Goal: Information Seeking & Learning: Learn about a topic

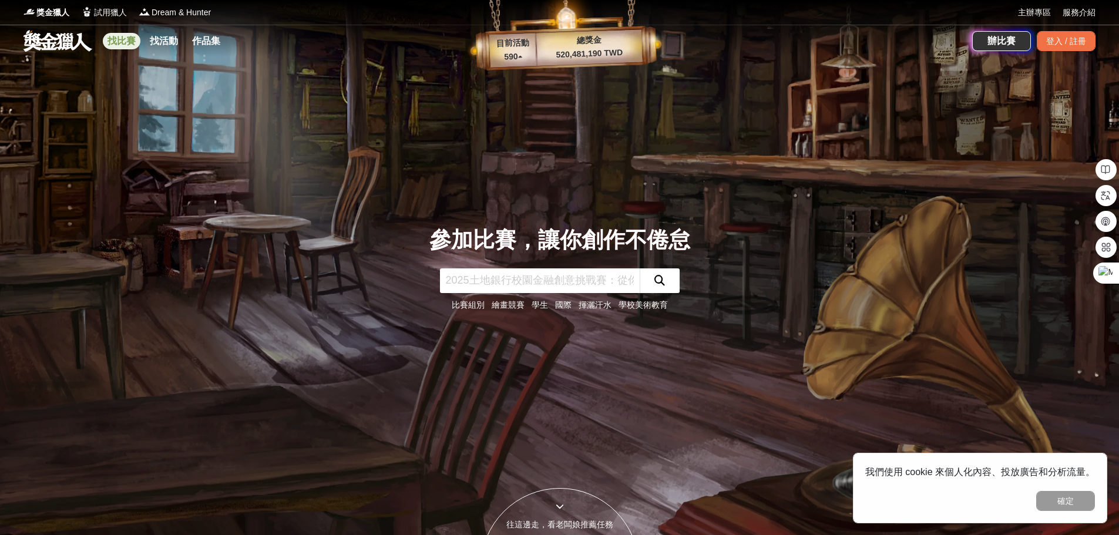
click at [109, 33] on link "找比賽" at bounding box center [122, 41] width 38 height 16
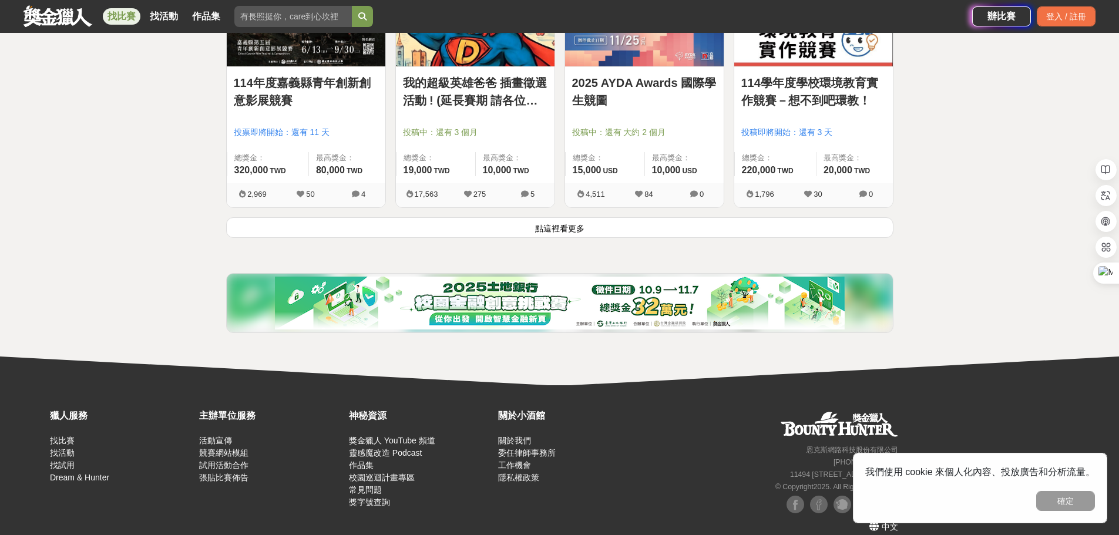
scroll to position [1550, 0]
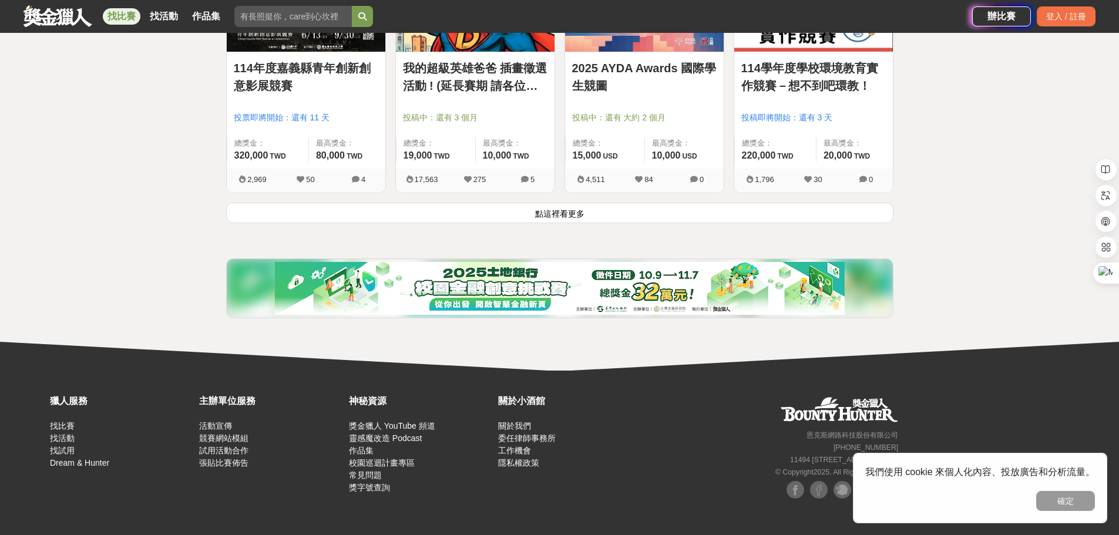
click at [544, 208] on button "點這裡看更多" at bounding box center [559, 213] width 667 height 21
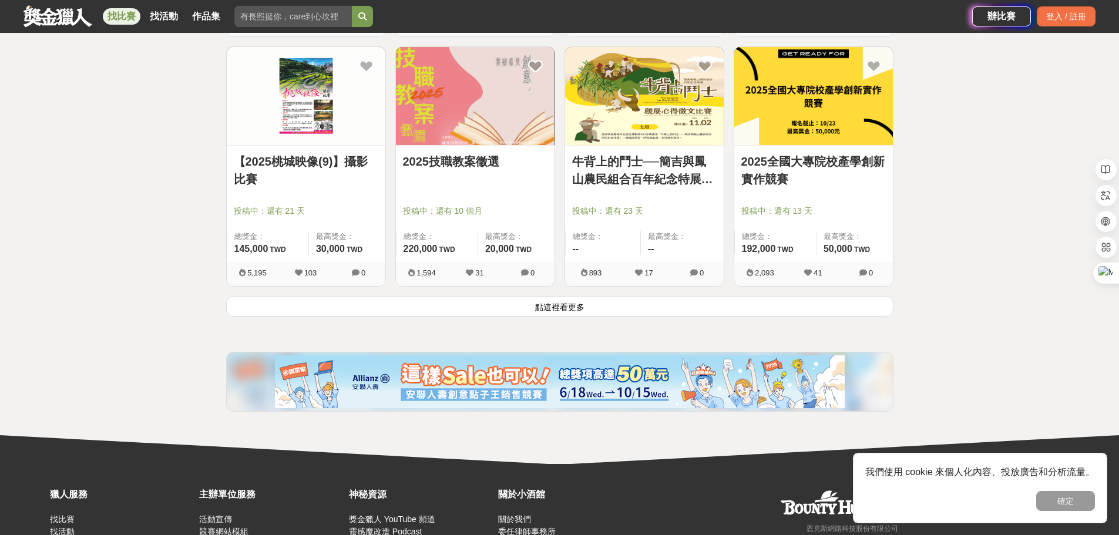
scroll to position [2960, 0]
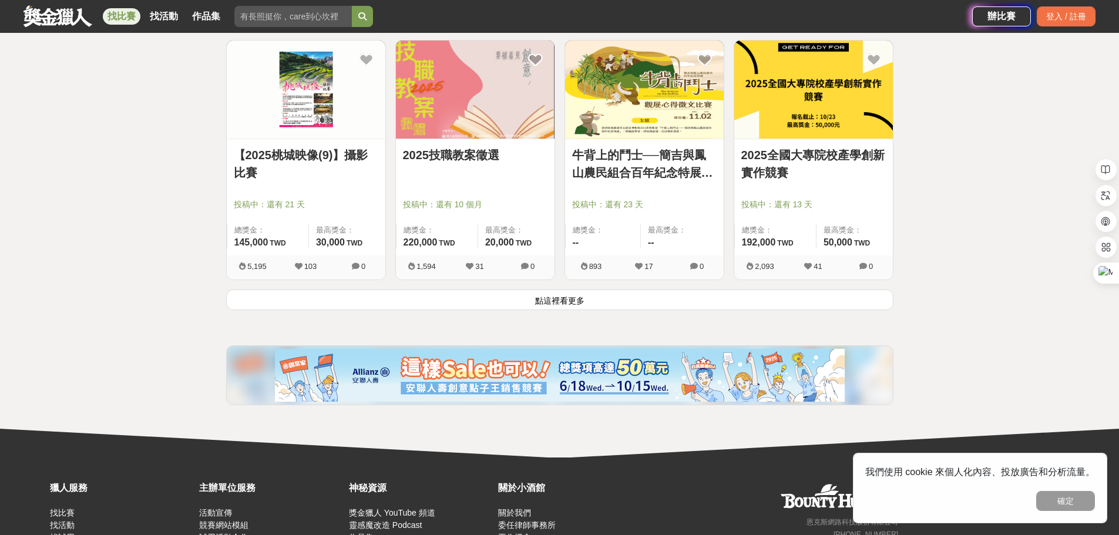
click at [568, 300] on button "點這裡看更多" at bounding box center [559, 299] width 667 height 21
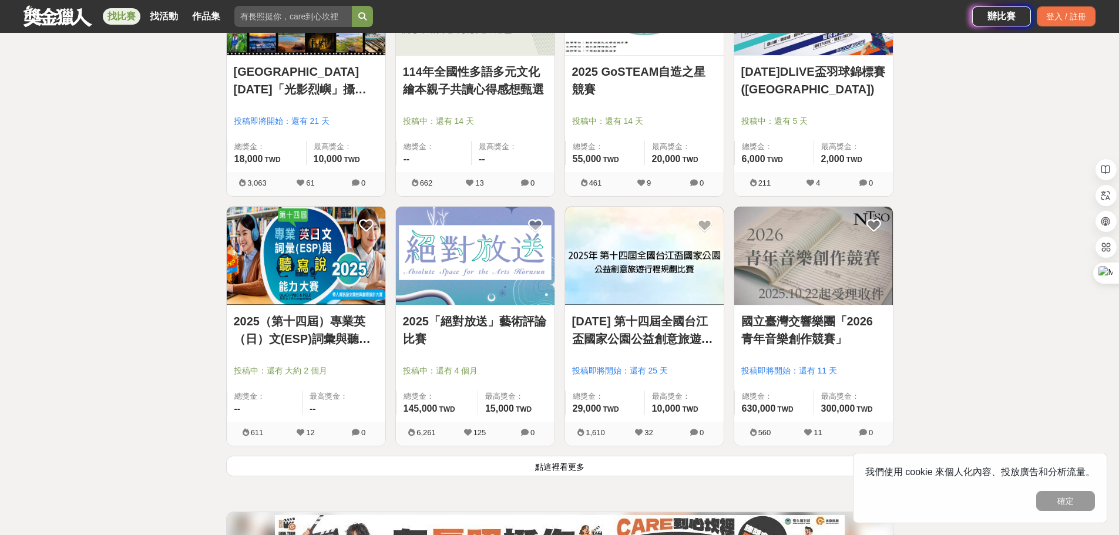
scroll to position [4310, 0]
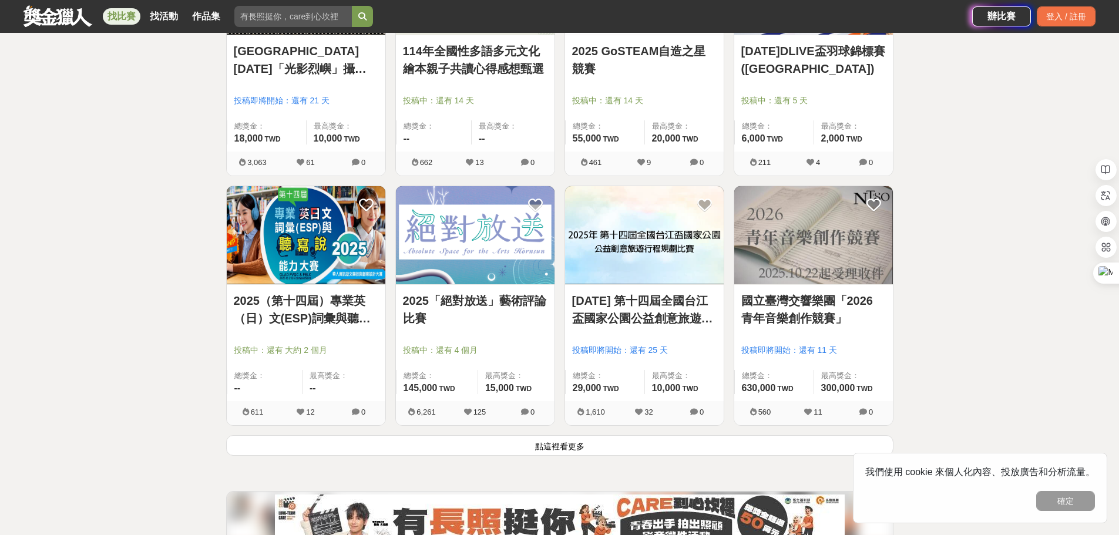
click at [568, 435] on button "點這裡看更多" at bounding box center [559, 445] width 667 height 21
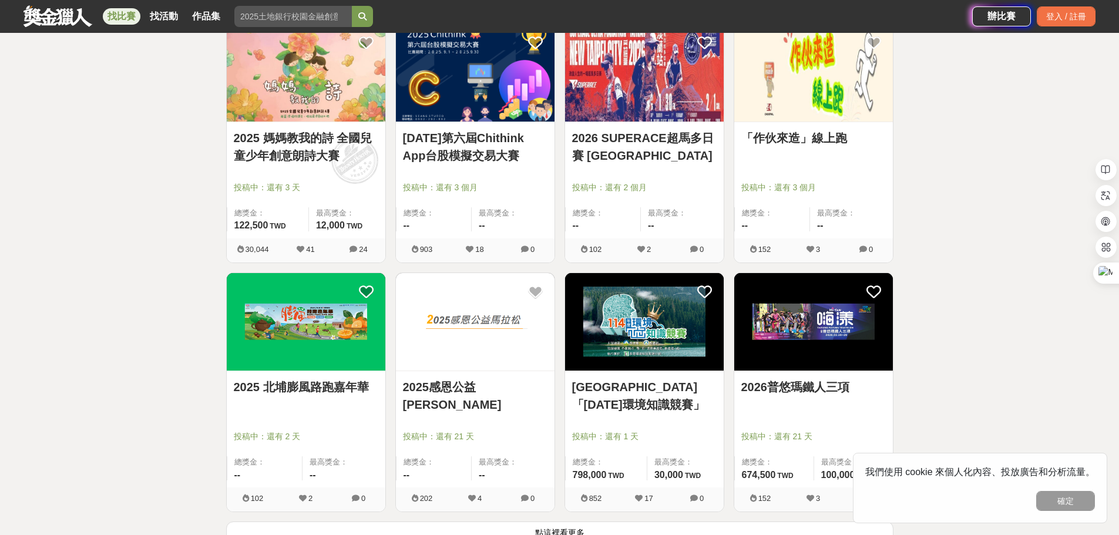
scroll to position [5778, 0]
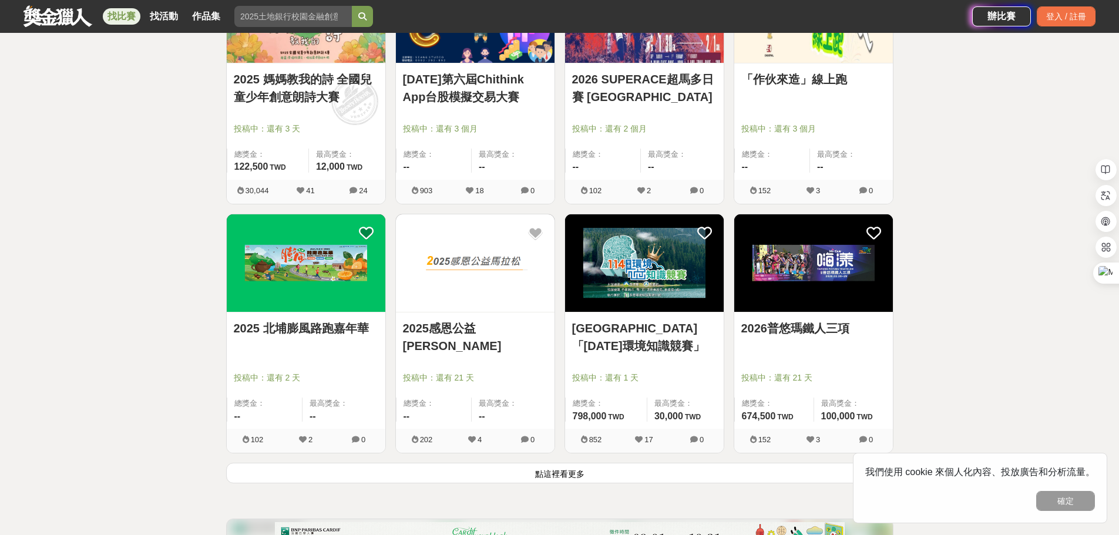
click at [572, 468] on button "點這裡看更多" at bounding box center [559, 473] width 667 height 21
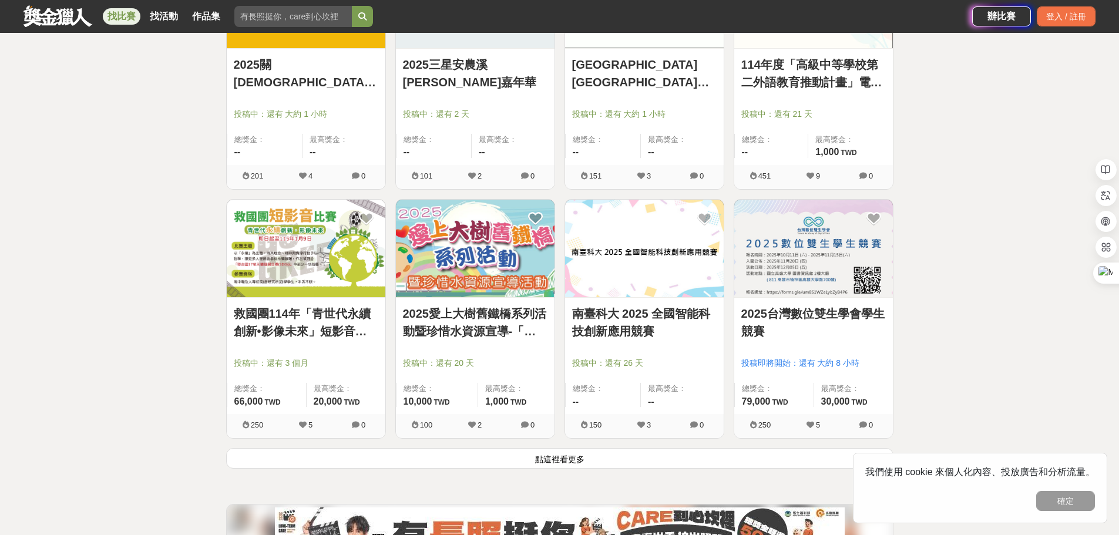
scroll to position [7305, 0]
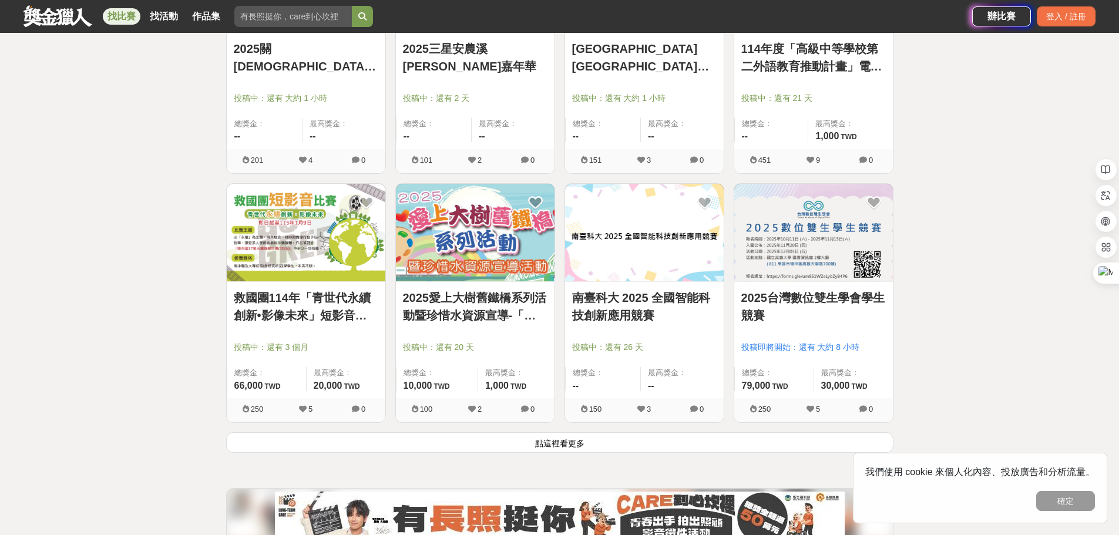
click at [534, 452] on button "點這裡看更多" at bounding box center [559, 442] width 667 height 21
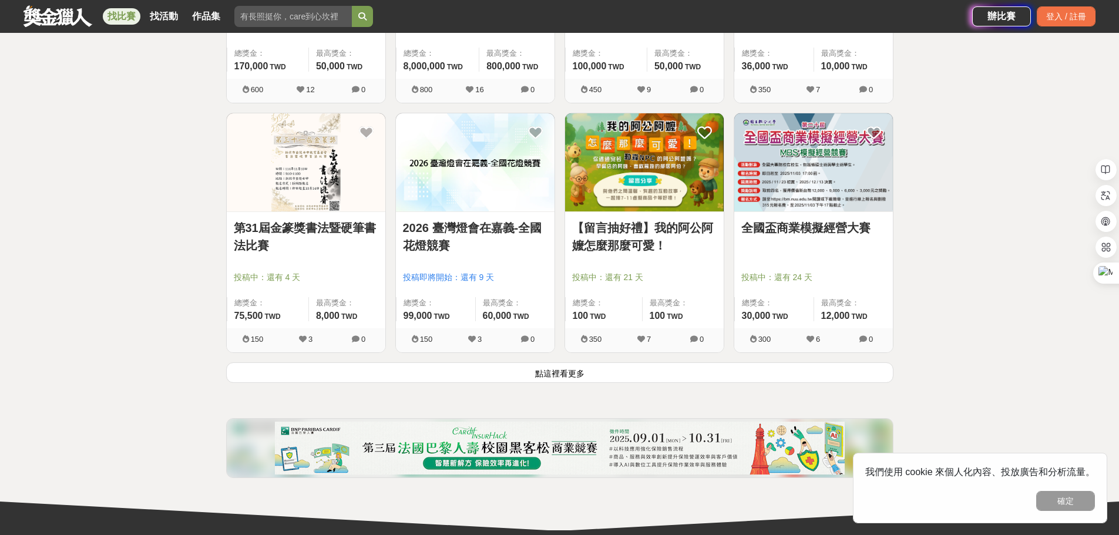
scroll to position [8949, 0]
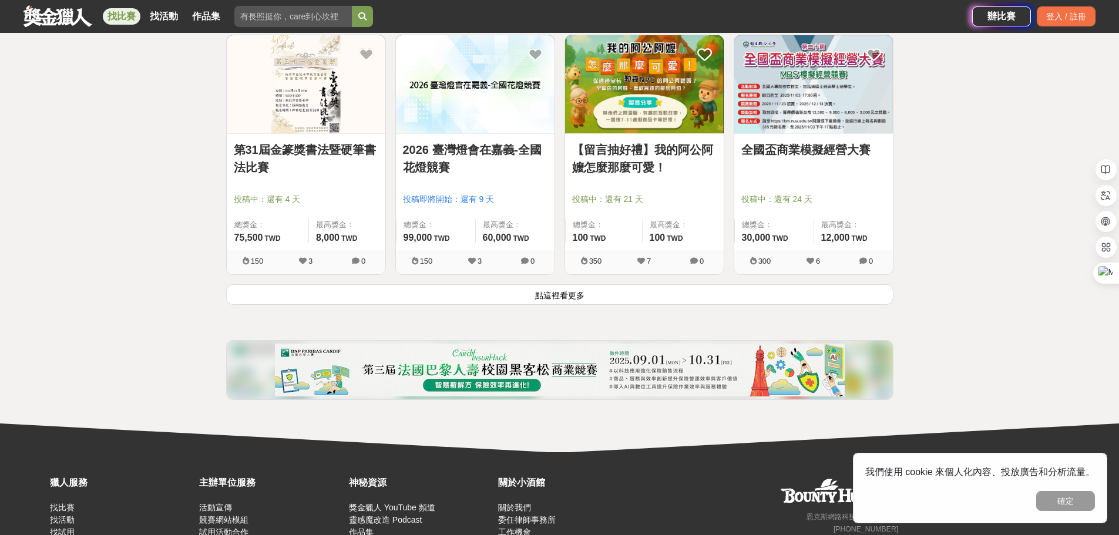
click at [431, 293] on button "點這裡看更多" at bounding box center [559, 294] width 667 height 21
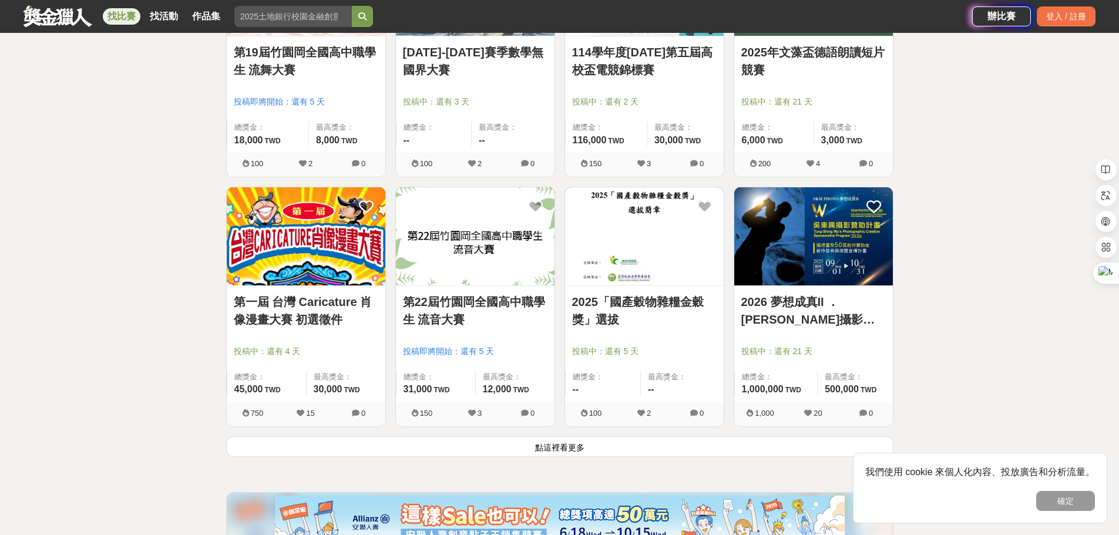
scroll to position [10417, 0]
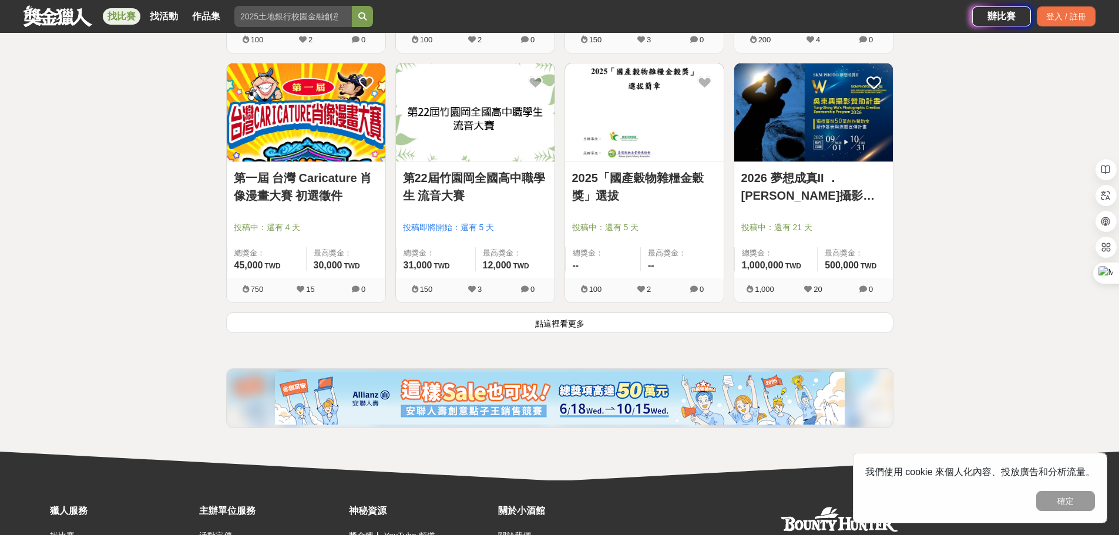
click at [506, 320] on button "點這裡看更多" at bounding box center [559, 322] width 667 height 21
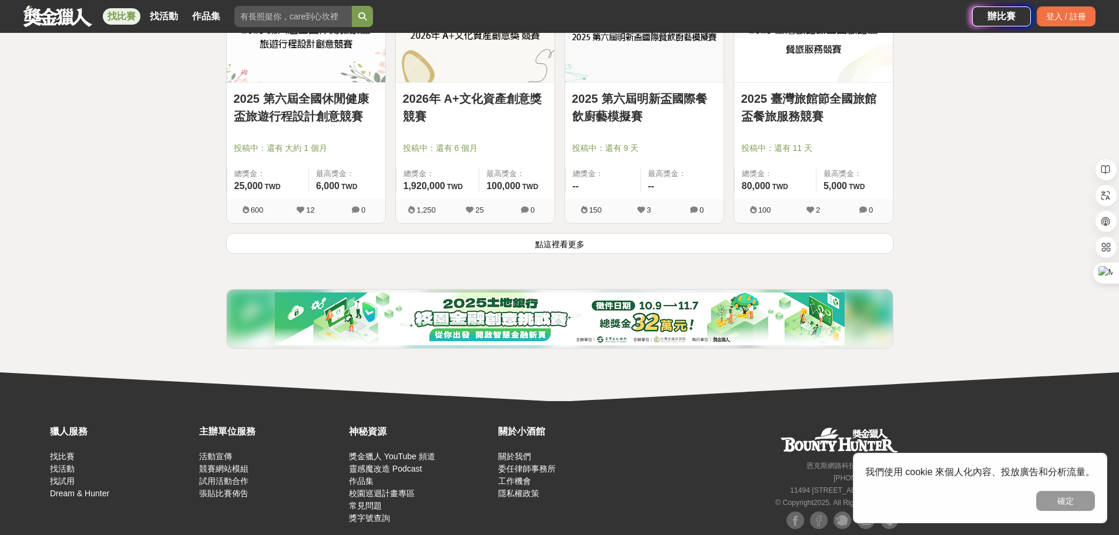
scroll to position [12002, 0]
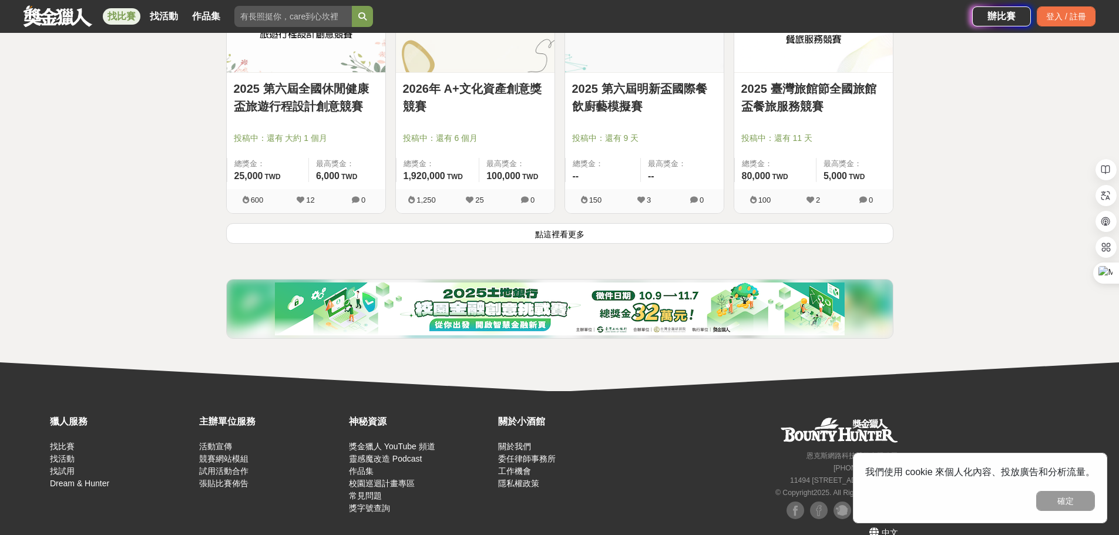
click at [554, 234] on button "點這裡看更多" at bounding box center [559, 233] width 667 height 21
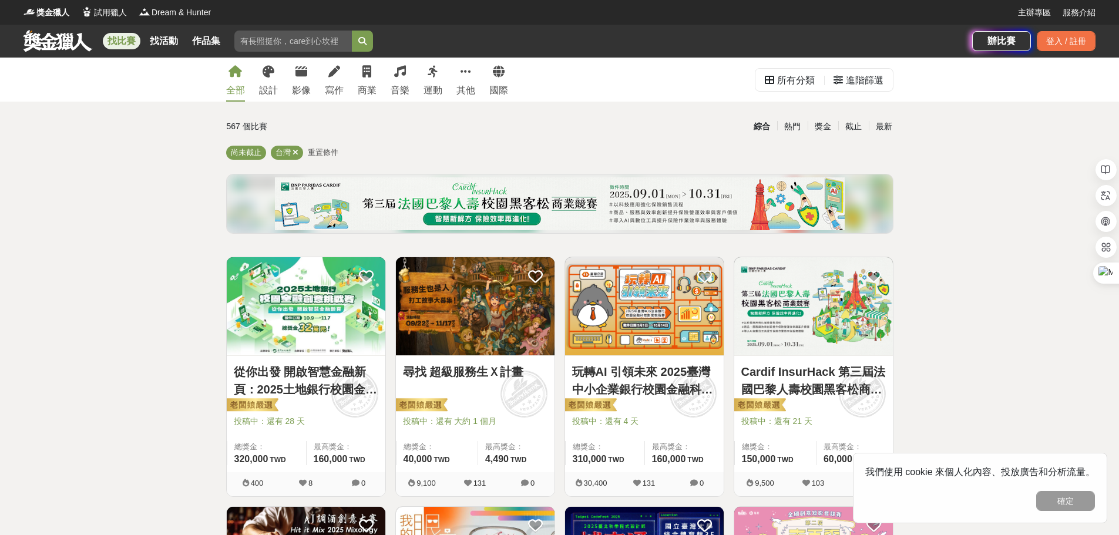
click at [331, 75] on icon at bounding box center [334, 72] width 12 height 12
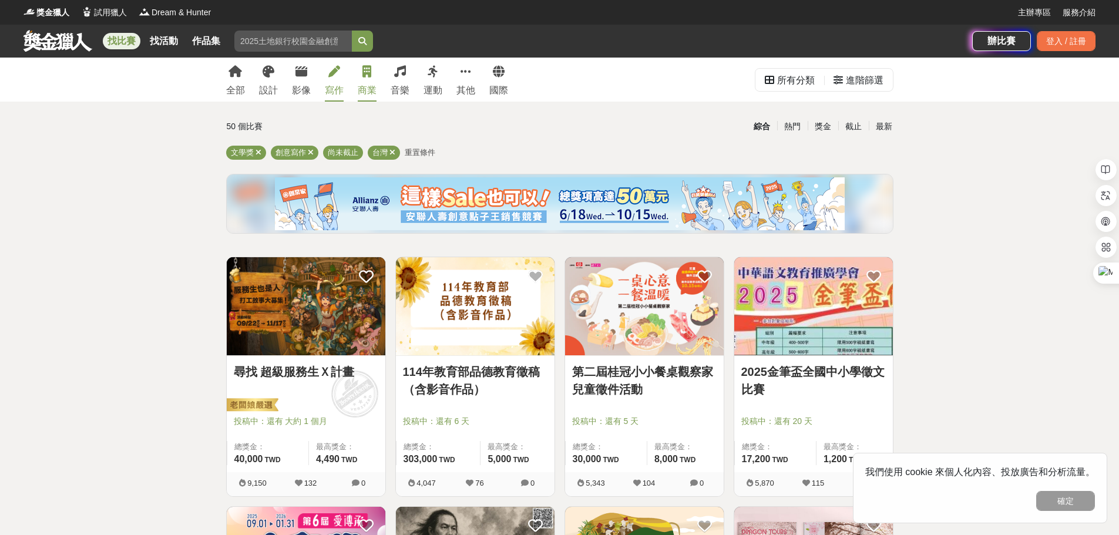
click at [372, 76] on link "商業" at bounding box center [367, 80] width 19 height 44
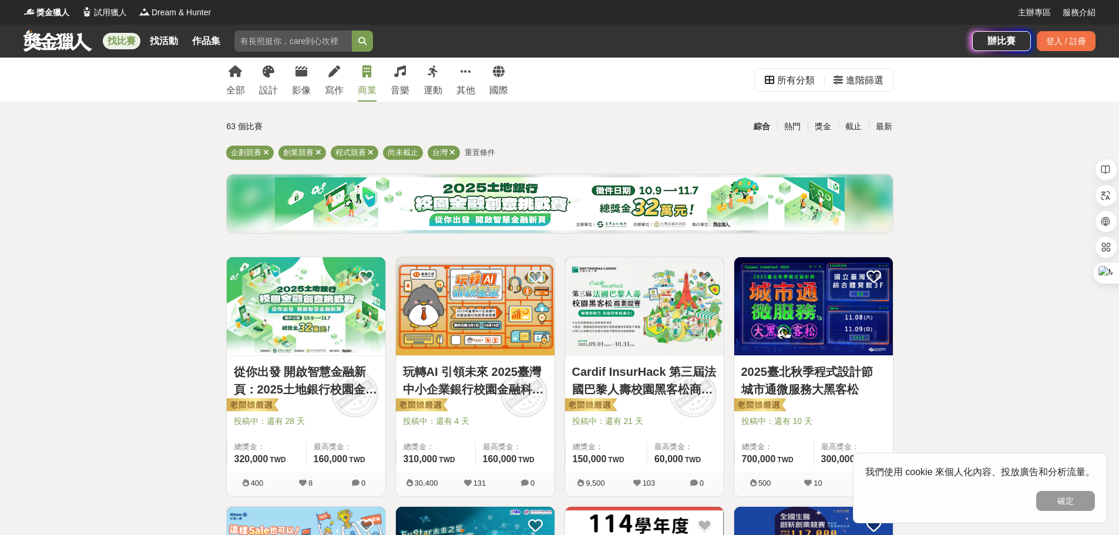
click at [406, 94] on div "音樂" at bounding box center [399, 90] width 19 height 14
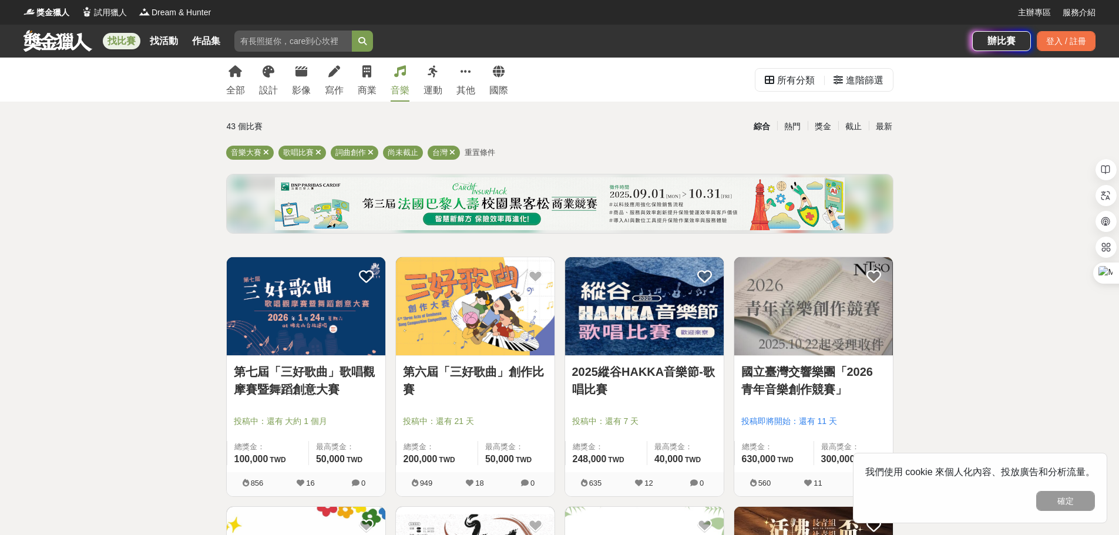
click at [446, 87] on div "全部 設計 影像 寫作 商業 音樂 運動 其他 國際" at bounding box center [367, 80] width 296 height 44
click at [436, 71] on icon at bounding box center [432, 72] width 11 height 12
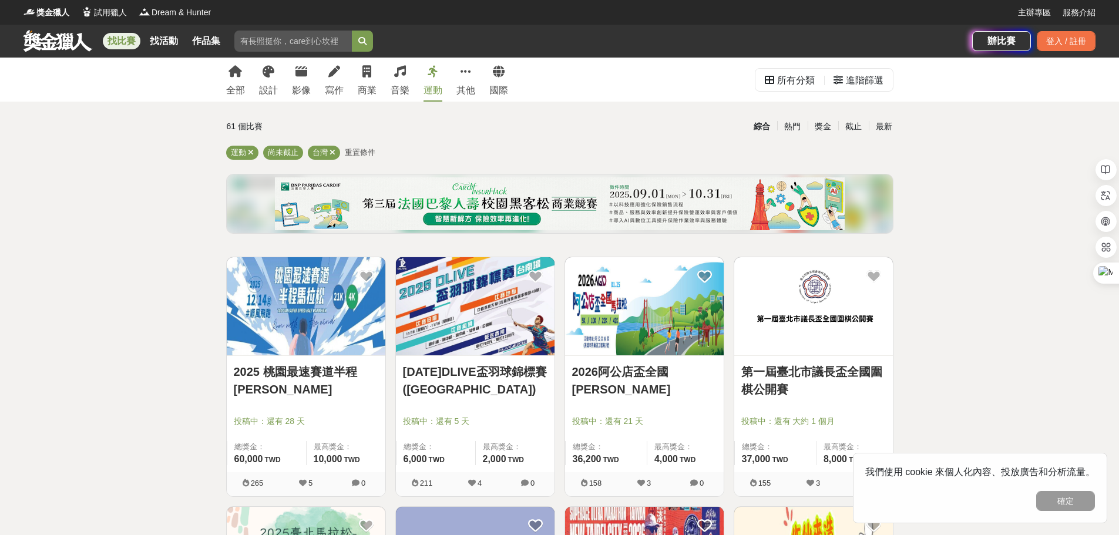
click at [477, 68] on div "全部 設計 影像 寫作 商業 音樂 運動 其他 國際" at bounding box center [367, 80] width 296 height 44
click at [460, 74] on icon at bounding box center [465, 72] width 11 height 12
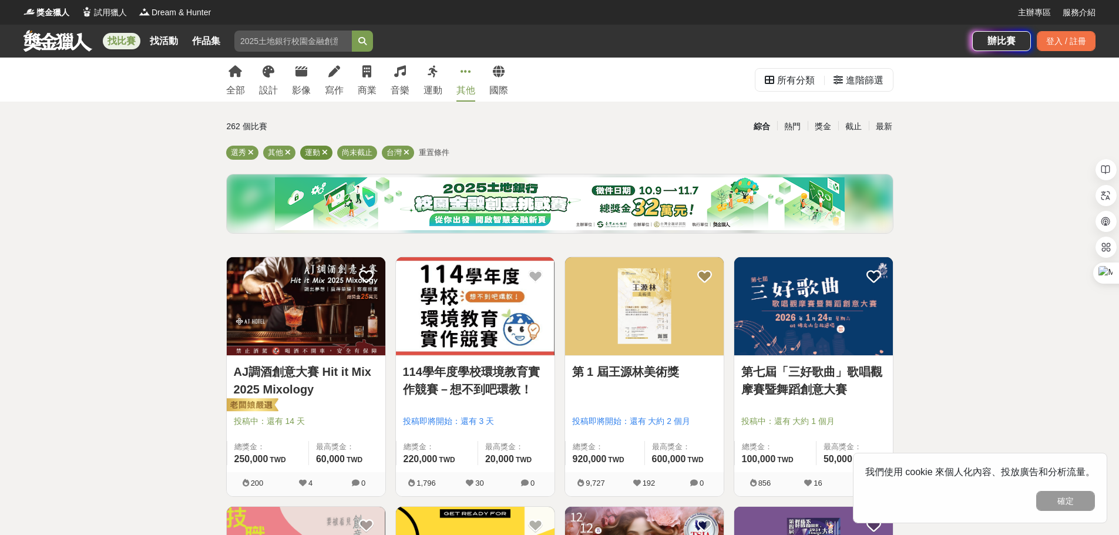
click at [328, 153] on div "運動" at bounding box center [316, 153] width 32 height 14
click at [322, 152] on icon at bounding box center [325, 153] width 6 height 8
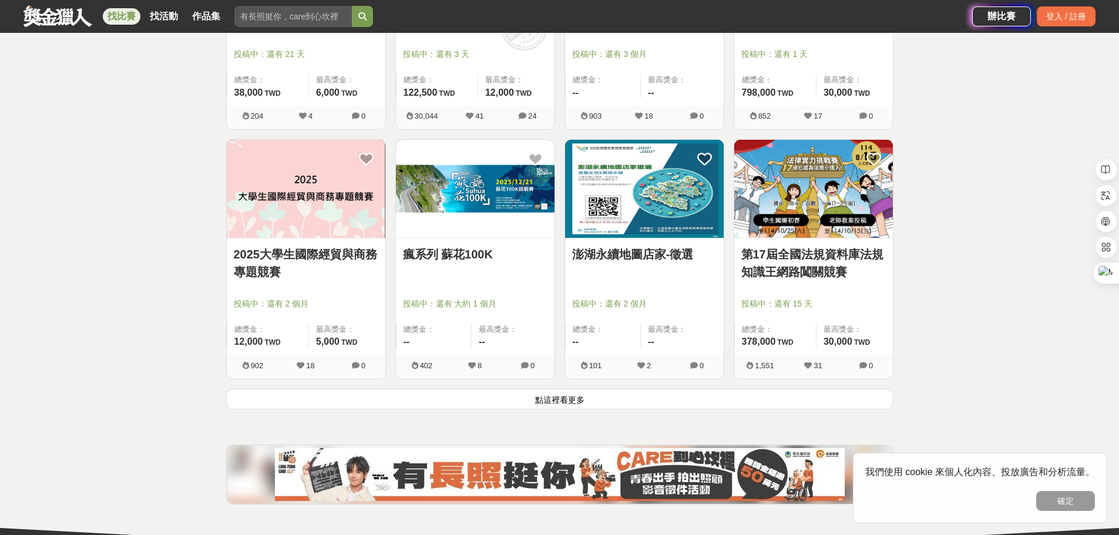
scroll to position [1527, 0]
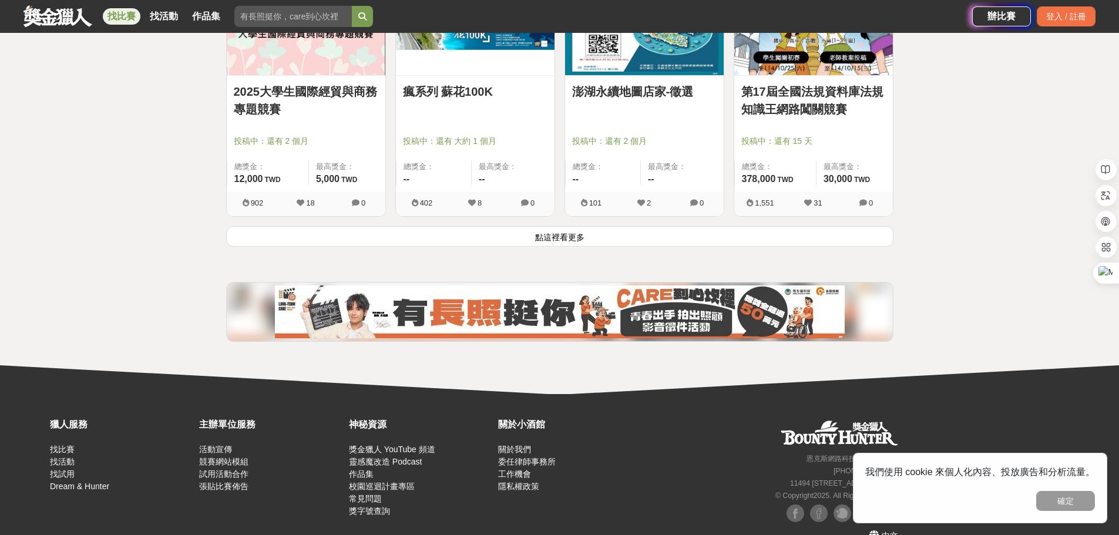
click at [616, 243] on button "點這裡看更多" at bounding box center [559, 236] width 667 height 21
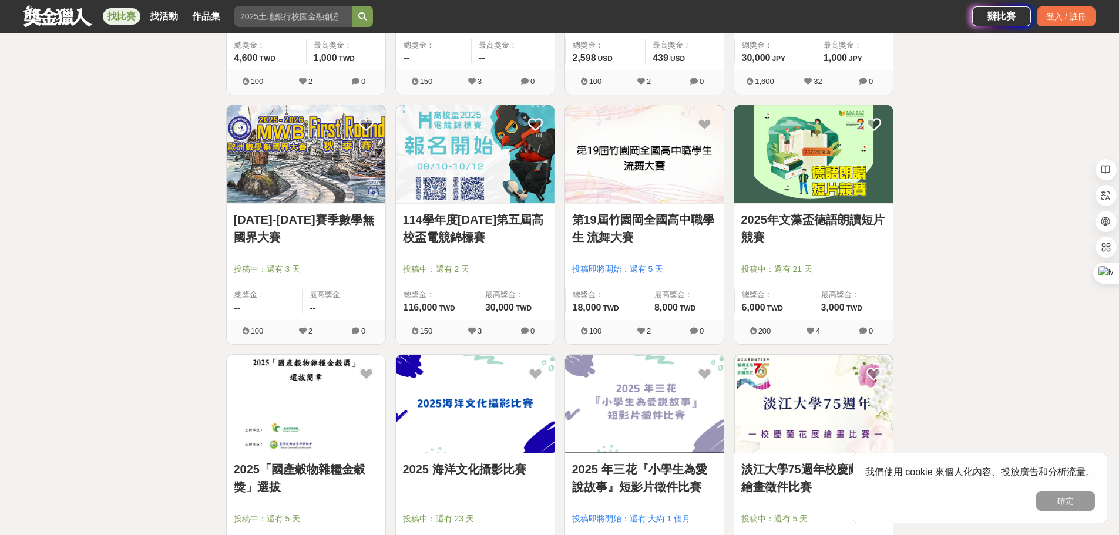
scroll to position [2866, 0]
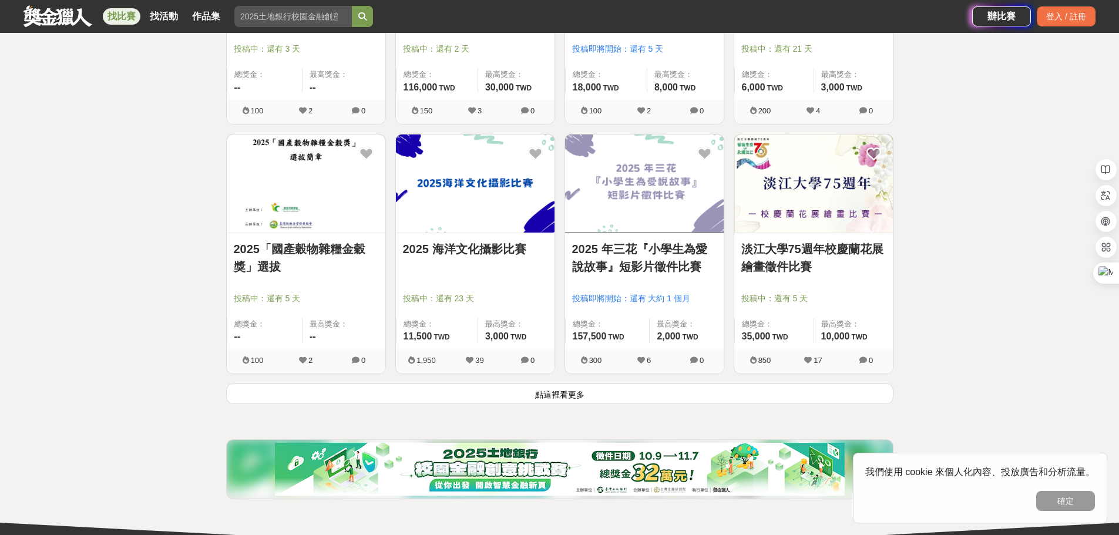
click at [590, 402] on button "點這裡看更多" at bounding box center [559, 393] width 667 height 21
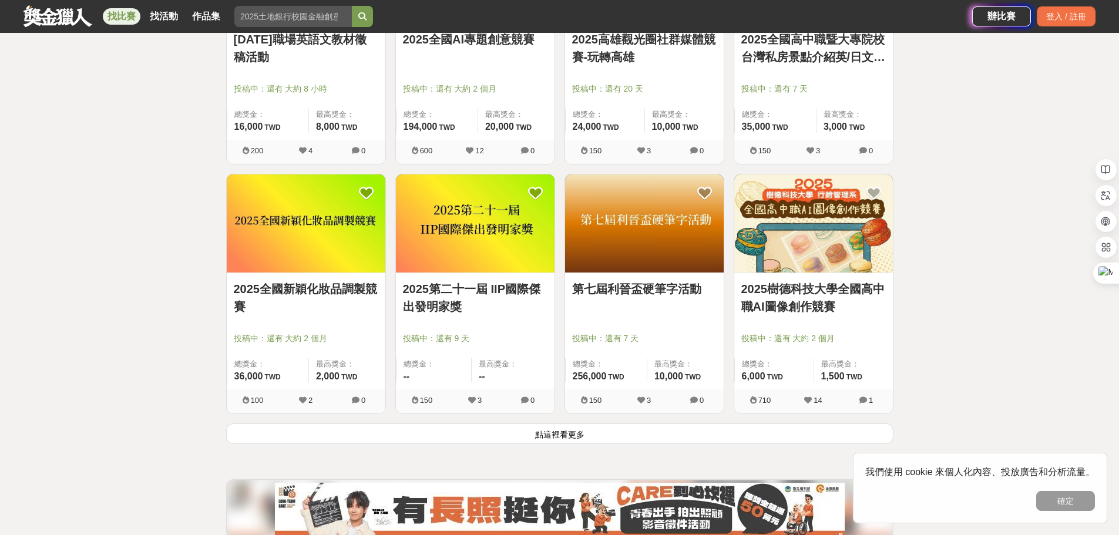
scroll to position [4362, 0]
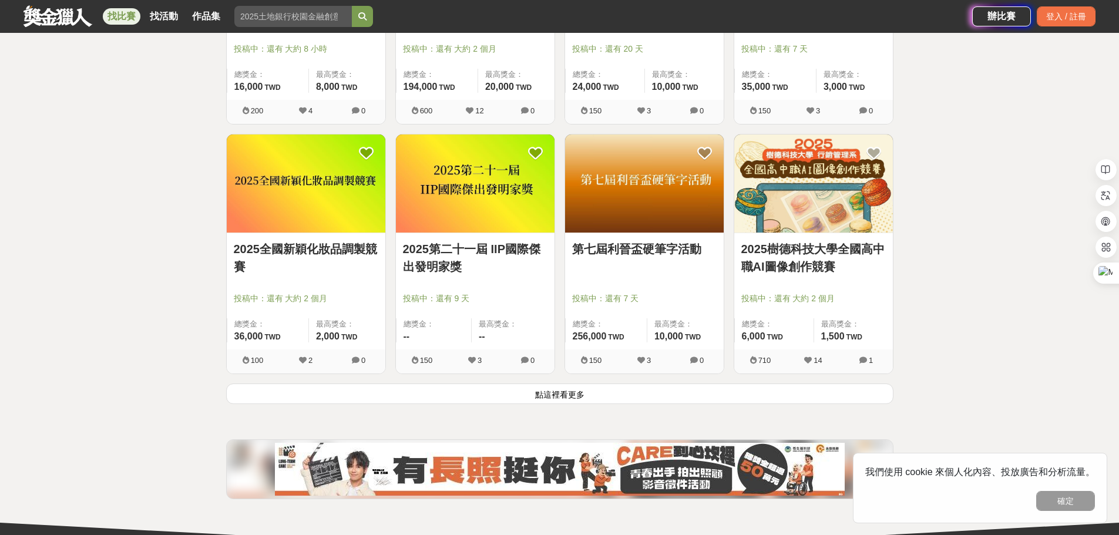
click at [588, 396] on button "點這裡看更多" at bounding box center [559, 393] width 667 height 21
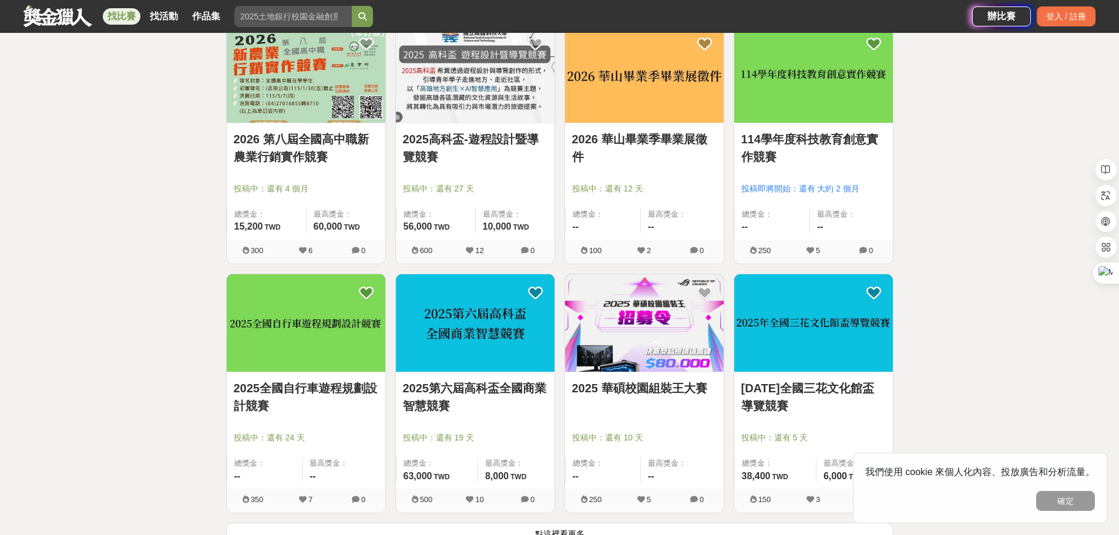
scroll to position [5799, 0]
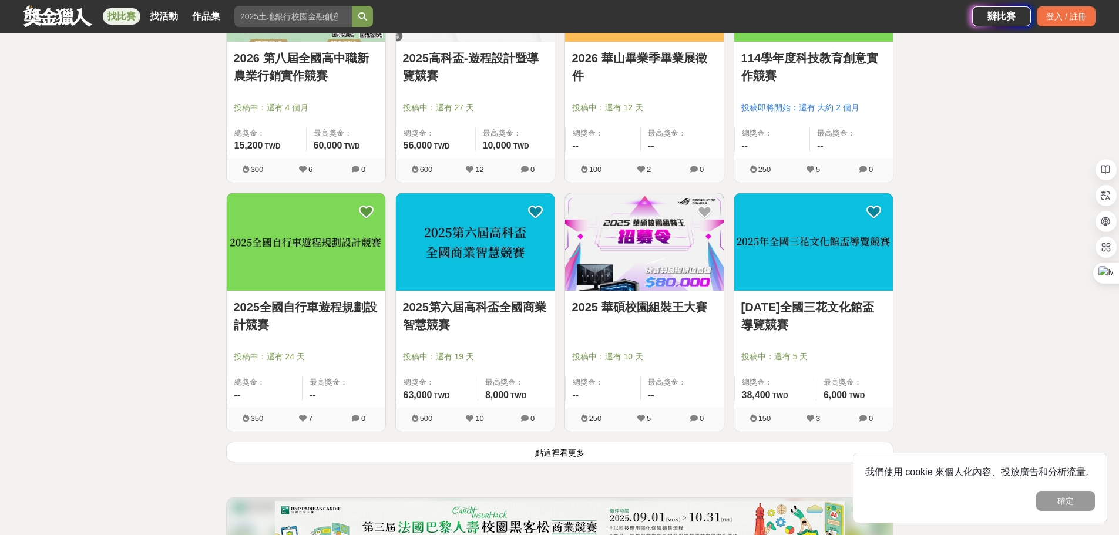
click at [580, 445] on button "點這裡看更多" at bounding box center [559, 452] width 667 height 21
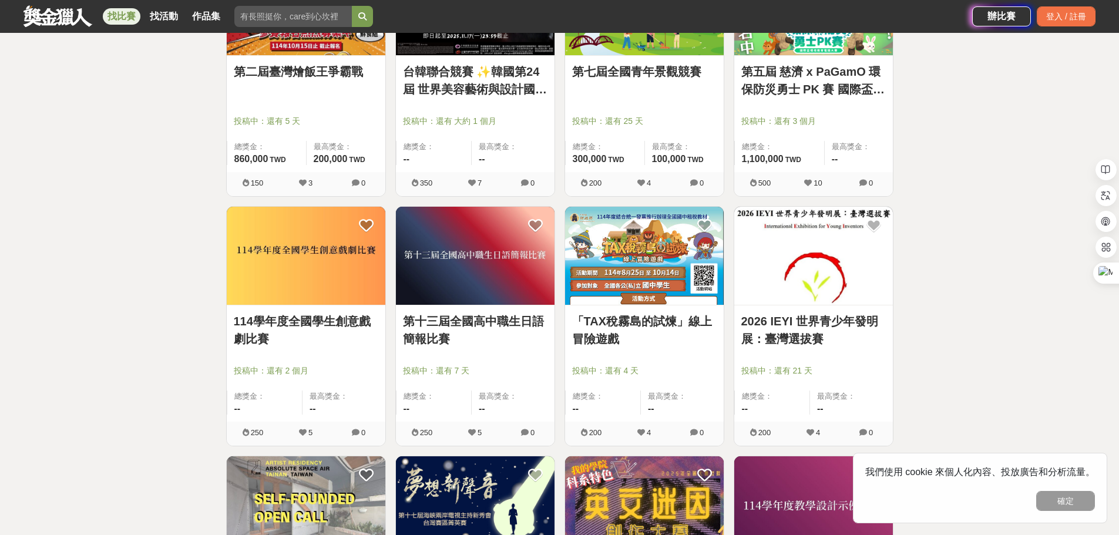
scroll to position [7267, 0]
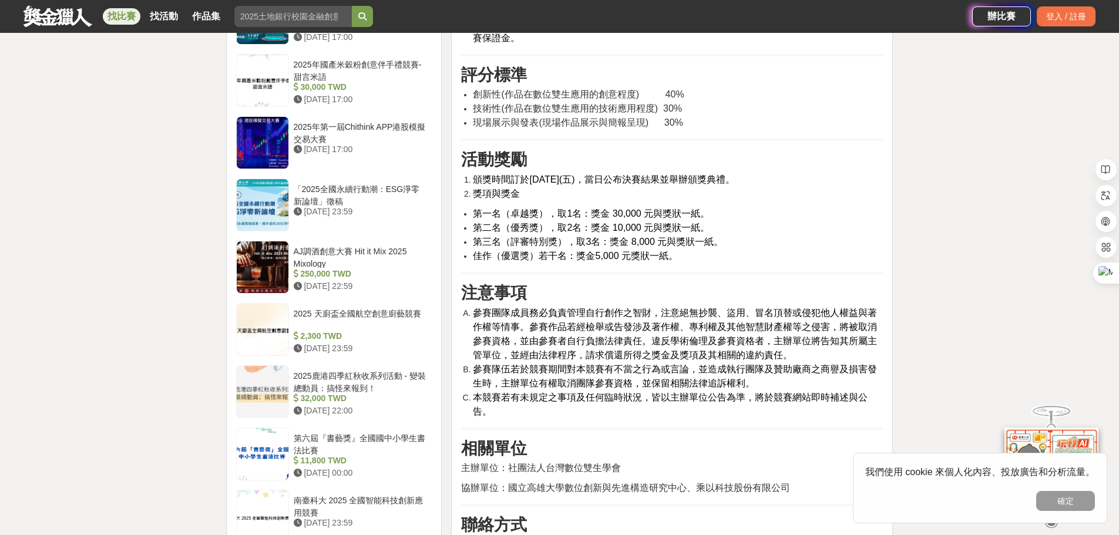
scroll to position [1409, 0]
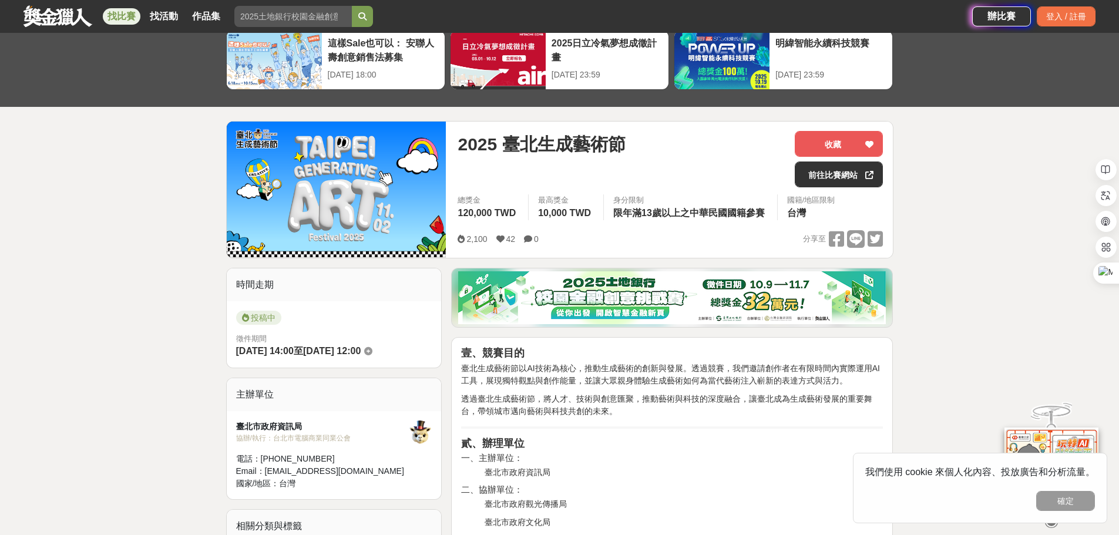
scroll to position [59, 0]
click at [844, 167] on link "前往比賽網站" at bounding box center [838, 174] width 88 height 26
